Goal: Find specific page/section: Find specific page/section

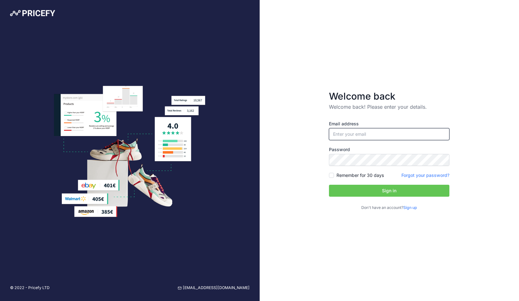
click at [361, 136] on input "email" at bounding box center [389, 134] width 121 height 12
click at [358, 137] on input "email" at bounding box center [389, 134] width 121 height 12
type input "[PERSON_NAME][EMAIL_ADDRESS][PERSON_NAME][DOMAIN_NAME]"
click at [360, 199] on div "Email address stephen.bates@cartridgesave.co.uk Password Remember for 30 days" at bounding box center [389, 166] width 121 height 90
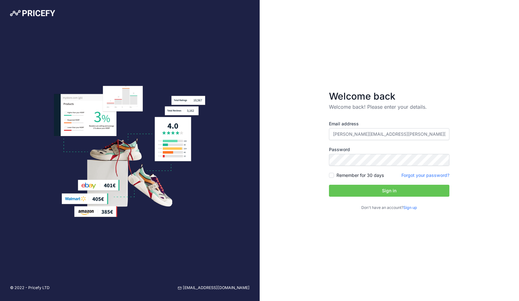
click at [357, 191] on button "Sign in" at bounding box center [389, 191] width 121 height 12
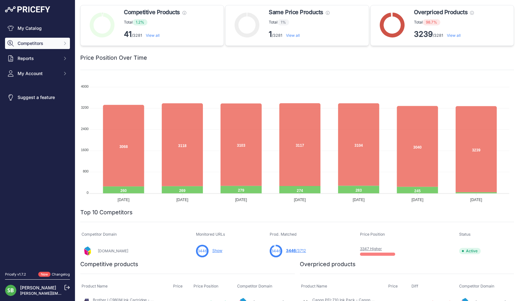
click at [40, 45] on span "Competitors" at bounding box center [38, 43] width 41 height 6
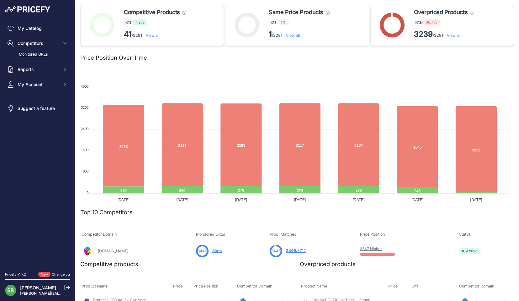
click at [38, 51] on link "Monitored URLs" at bounding box center [37, 54] width 65 height 11
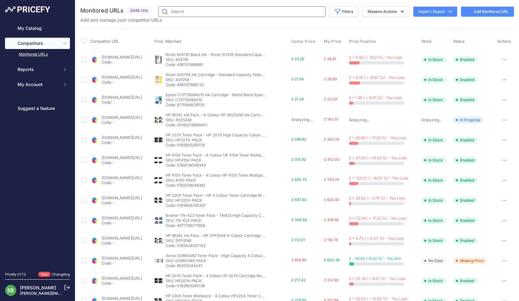
click at [284, 13] on input "text" at bounding box center [241, 11] width 167 height 11
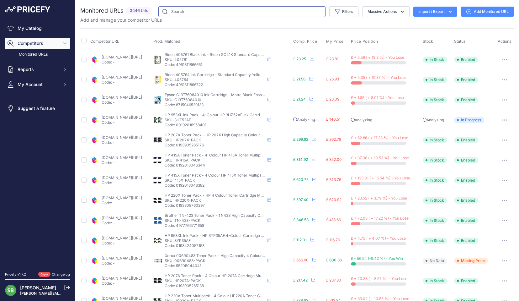
click at [288, 13] on input "text" at bounding box center [241, 11] width 167 height 11
paste input "405761"
type input "405761"
click at [125, 57] on link "[DOMAIN_NAME][URL]" at bounding box center [122, 57] width 40 height 5
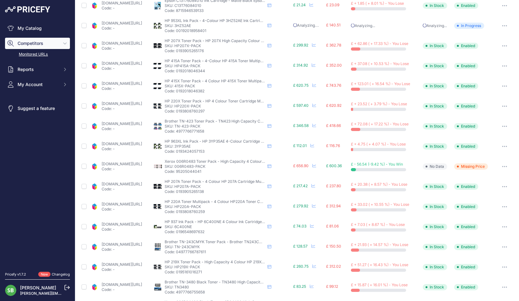
scroll to position [63, 0]
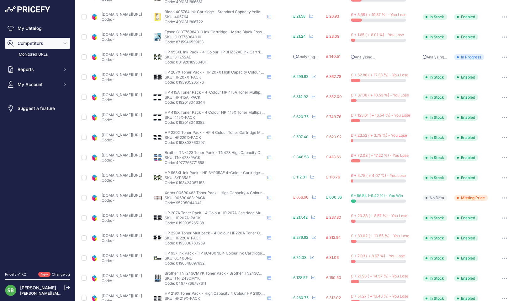
click at [137, 74] on link "[DOMAIN_NAME][URL]" at bounding box center [122, 74] width 40 height 5
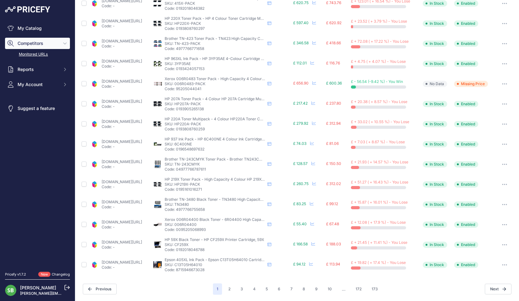
click at [135, 121] on link "[DOMAIN_NAME][URL]" at bounding box center [122, 121] width 40 height 5
click at [138, 223] on link "[DOMAIN_NAME][URL]" at bounding box center [122, 221] width 40 height 5
click at [140, 242] on link "[DOMAIN_NAME][URL]" at bounding box center [122, 241] width 40 height 5
drag, startPoint x: 208, startPoint y: 117, endPoint x: 260, endPoint y: 0, distance: 127.8
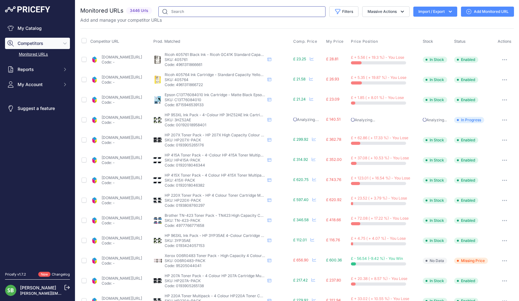
click at [224, 7] on input "text" at bounding box center [241, 11] width 167 height 11
paste input "3HZ52AE"
type input "3HZ52AE"
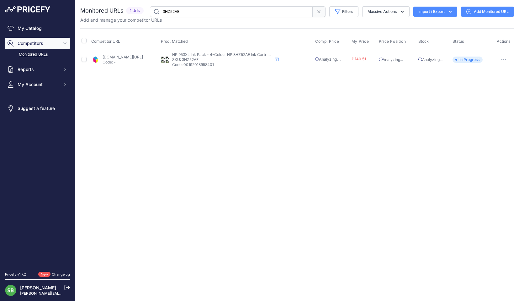
click at [126, 56] on link "[DOMAIN_NAME][URL]" at bounding box center [123, 57] width 40 height 5
drag, startPoint x: 298, startPoint y: 116, endPoint x: 290, endPoint y: 117, distance: 7.9
click at [298, 116] on div "Close You are not connected to the internet." at bounding box center [297, 150] width 444 height 301
click at [321, 14] on span at bounding box center [319, 11] width 13 height 11
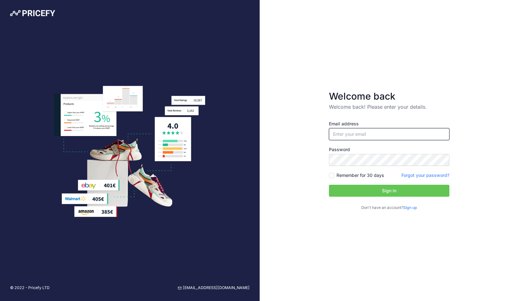
click at [390, 133] on input "email" at bounding box center [389, 134] width 121 height 12
type input "[PERSON_NAME][EMAIL_ADDRESS][PERSON_NAME][DOMAIN_NAME]"
click at [362, 191] on button "Sign in" at bounding box center [389, 191] width 121 height 12
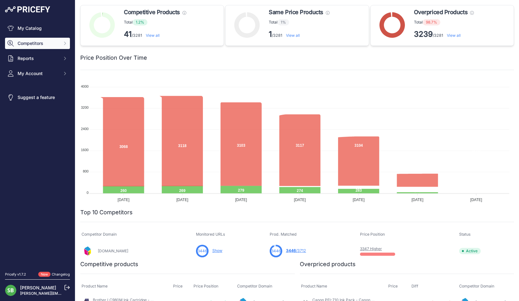
click at [54, 42] on span "Competitors" at bounding box center [38, 43] width 41 height 6
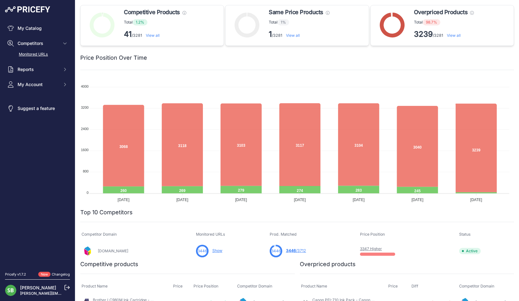
click at [40, 56] on link "Monitored URLs" at bounding box center [37, 54] width 65 height 11
